Goal: Communication & Community: Answer question/provide support

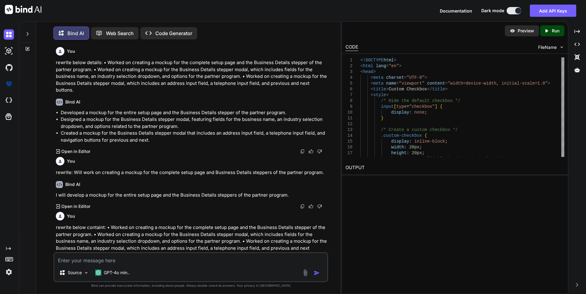
type textarea "Will work on adding a button labeled "Start Application" next to each PDF form."
type textarea "x"
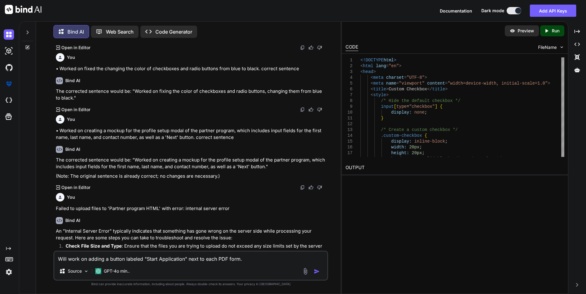
scroll to position [1407, 0]
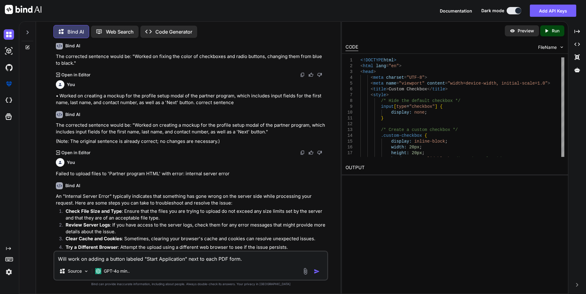
drag, startPoint x: 259, startPoint y: 135, endPoint x: 297, endPoint y: 134, distance: 38.5
copy p "correct sentence"
click at [246, 261] on textarea "Will work on adding a button labeled "Start Application" next to each PDF form." at bounding box center [190, 256] width 273 height 11
type textarea "Will work on adding a button labeled "Start Application" next to each PDF form."
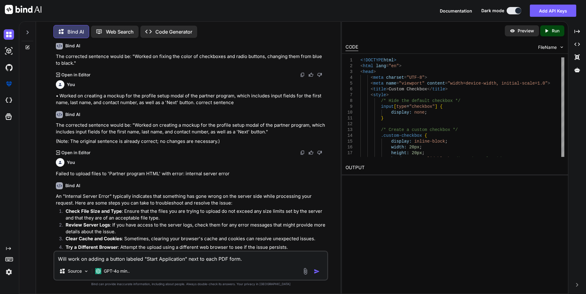
type textarea "x"
paste textarea "correct sentence"
type textarea "Will work on adding a button labeled "Start Application" next to each PDF form.…"
type textarea "x"
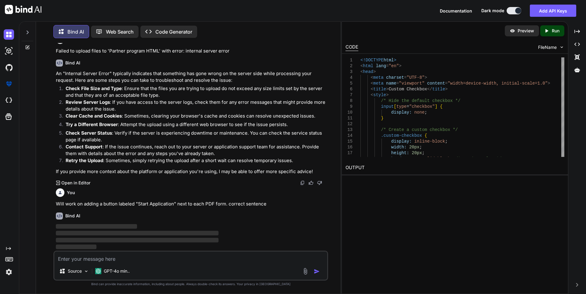
scroll to position [1685, 0]
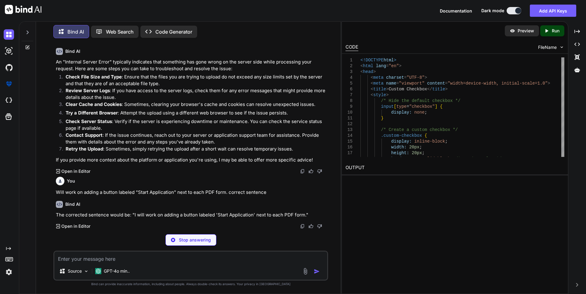
type textarea "x"
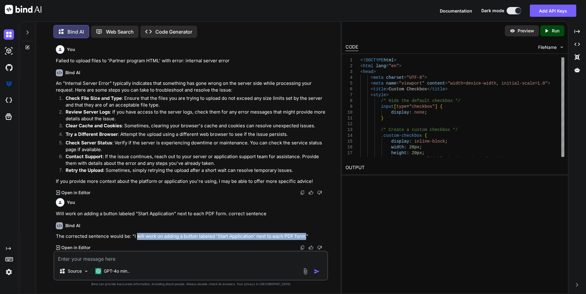
drag, startPoint x: 136, startPoint y: 236, endPoint x: 300, endPoint y: 240, distance: 163.9
click at [304, 237] on p "The corrected sentence would be: "I will work on adding a button labeled 'Start…" at bounding box center [191, 236] width 271 height 7
copy p "will work on adding a button labeled 'Start Application' next to each PDF form."
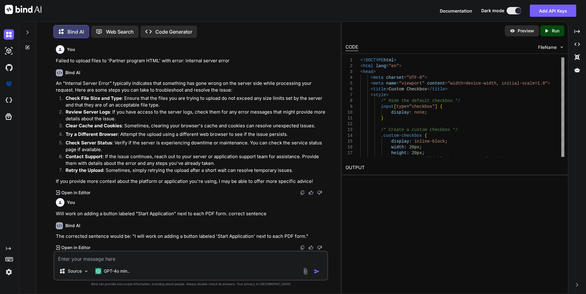
click at [70, 258] on textarea at bounding box center [190, 256] width 273 height 11
paste textarea "• Worked on to adding a button label 'Start Application' next to each PDF form …"
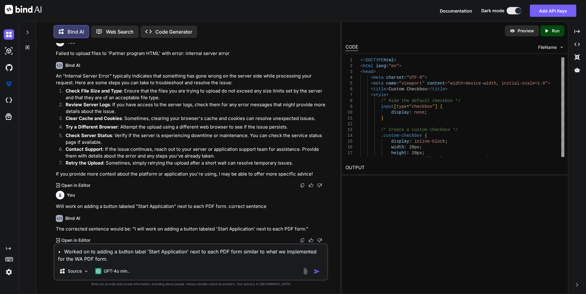
scroll to position [1683, 0]
drag, startPoint x: 230, startPoint y: 207, endPoint x: 255, endPoint y: 208, distance: 25.6
click at [255, 208] on p "Will work on adding a button labeled "Start Application" next to each PDF form.…" at bounding box center [191, 206] width 271 height 7
drag, startPoint x: 229, startPoint y: 206, endPoint x: 278, endPoint y: 204, distance: 48.9
click at [278, 204] on p "Will work on adding a button labeled "Start Application" next to each PDF form.…" at bounding box center [191, 206] width 271 height 7
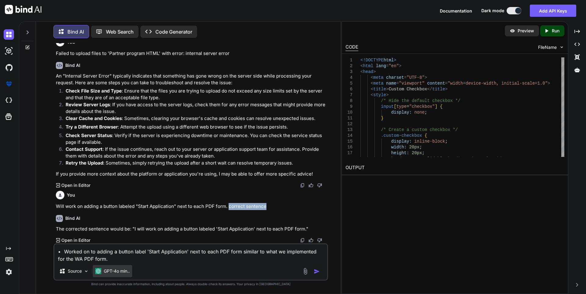
copy p "correct sentence"
click at [102, 258] on textarea "• Worked on to adding a button label 'Start Application' next to each PDF form …" at bounding box center [190, 253] width 273 height 18
paste textarea "correct sentence"
type textarea "• Worked on to adding a button label 'Start Application' next to each PDF form …"
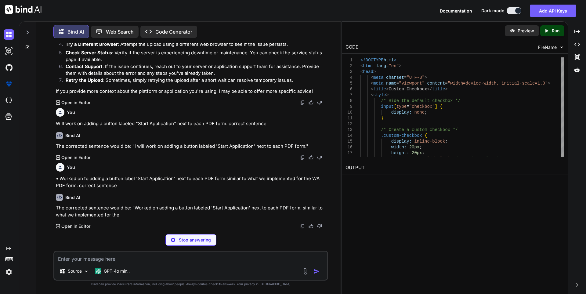
scroll to position [1745, 0]
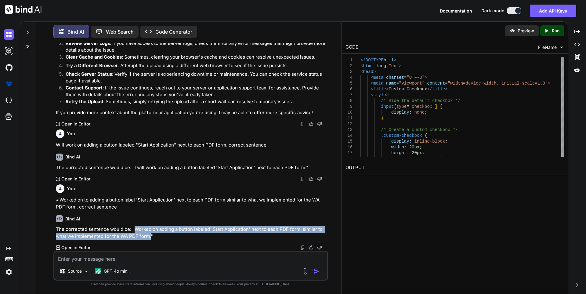
drag, startPoint x: 134, startPoint y: 229, endPoint x: 150, endPoint y: 237, distance: 18.2
click at [150, 237] on p "The corrected sentence would be: "Worked on adding a button labeled 'Start Appl…" at bounding box center [191, 233] width 271 height 14
copy p "Worked on adding a button labeled 'Start Application' next to each PDF form, si…"
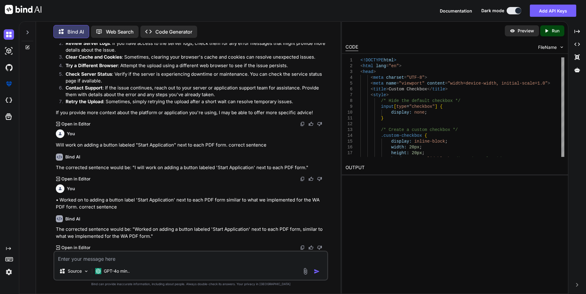
click at [78, 260] on textarea at bounding box center [190, 256] width 273 height 11
paste textarea "Worked on Developed an HTML layout for the Plan & Pricing page, which includes …"
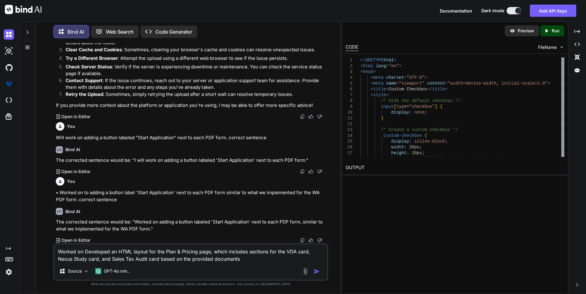
scroll to position [1752, 0]
drag, startPoint x: 228, startPoint y: 138, endPoint x: 236, endPoint y: 198, distance: 60.7
click at [267, 136] on p "Will work on adding a button labeled "Start Application" next to each PDF form.…" at bounding box center [191, 137] width 271 height 7
copy p "correct sentence"
click at [245, 262] on div "Worked on Developed an HTML layout for the Plan & Pricing page, which includes …" at bounding box center [190, 261] width 275 height 37
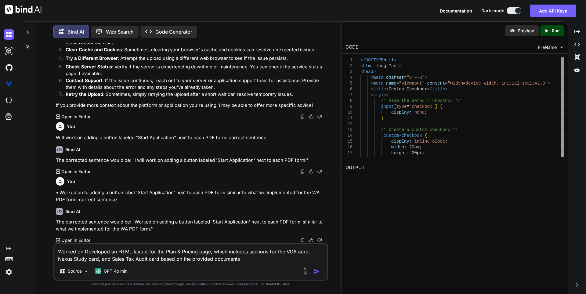
click at [240, 257] on textarea "Worked on Developed an HTML layout for the Plan & Pricing page, which includes …" at bounding box center [190, 253] width 273 height 18
paste textarea "correct sentence"
type textarea "Worked on Developed an HTML layout for the Plan & Pricing page, which includes …"
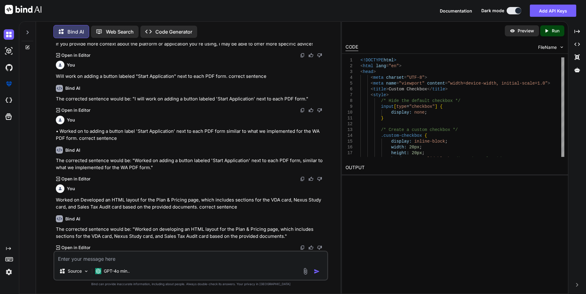
scroll to position [1813, 0]
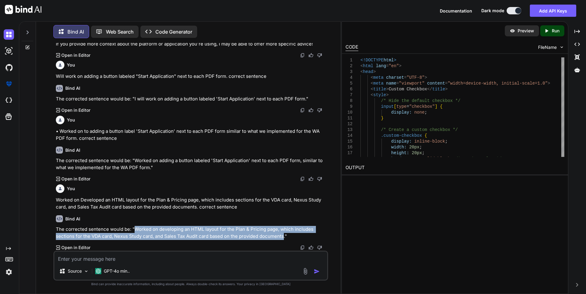
drag, startPoint x: 133, startPoint y: 228, endPoint x: 284, endPoint y: 238, distance: 150.8
click at [284, 238] on p "The corrected sentence would be: "Worked on developing an HTML layout for the P…" at bounding box center [191, 233] width 271 height 14
copy p "Worked on developing an HTML layout for the Plan & Pricing page, which includes…"
